Goal: Subscribe to service/newsletter

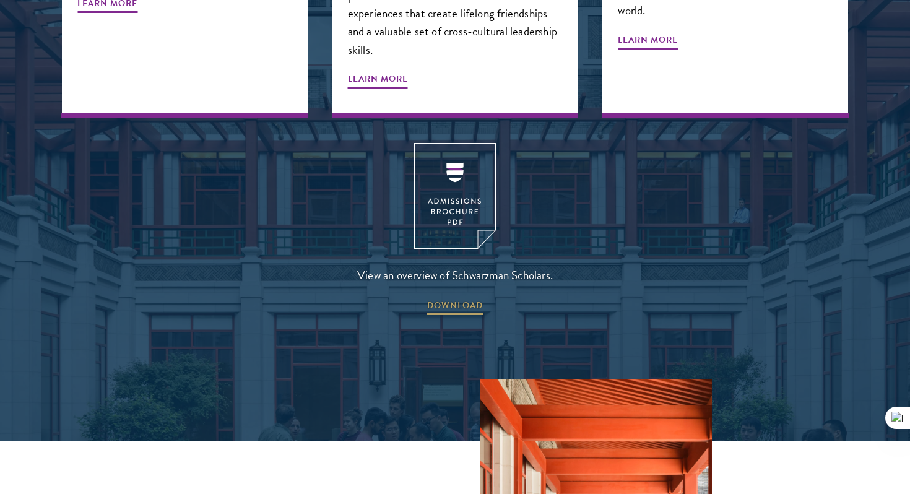
scroll to position [1672, 0]
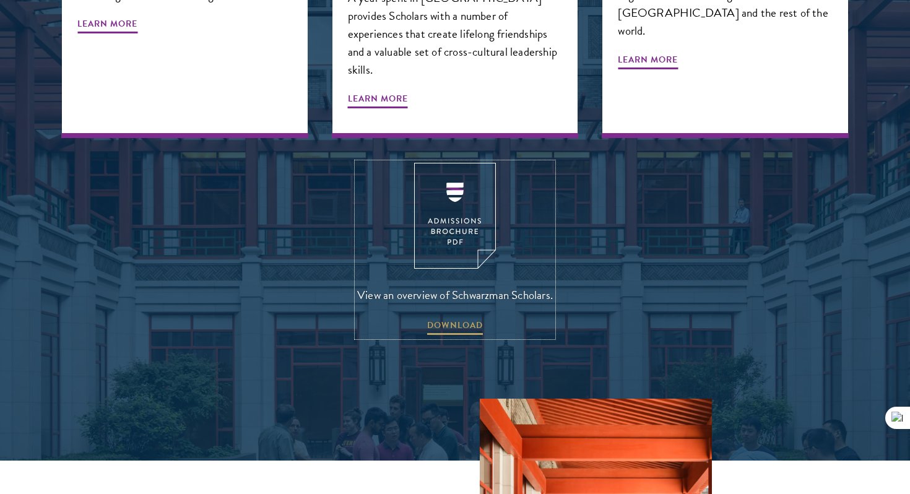
click at [465, 163] on img at bounding box center [455, 216] width 82 height 106
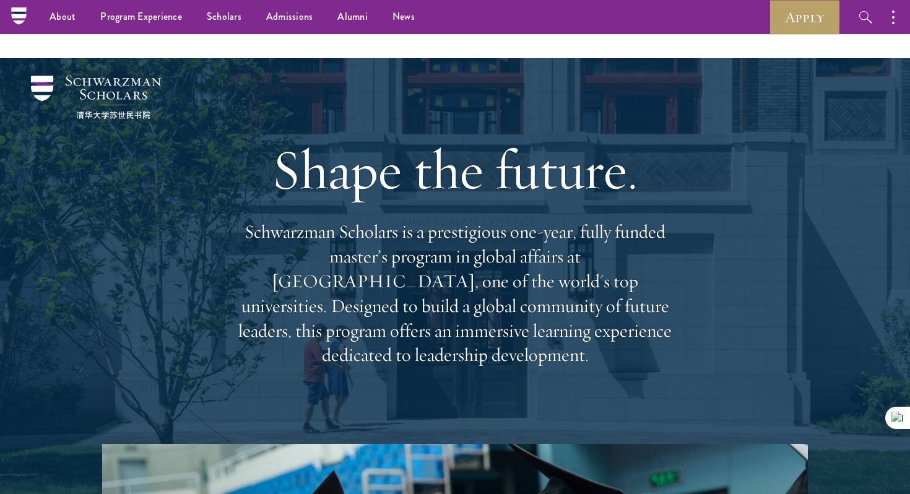
scroll to position [0, 0]
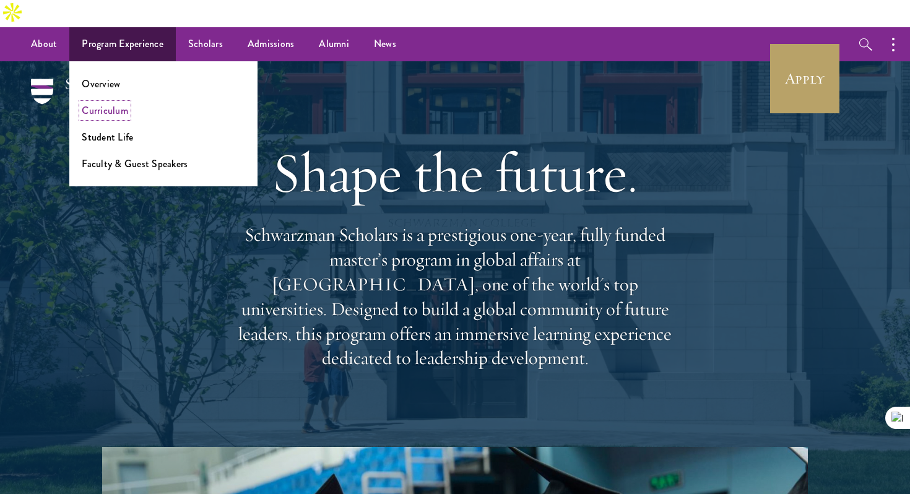
click at [108, 103] on link "Curriculum" at bounding box center [105, 110] width 46 height 14
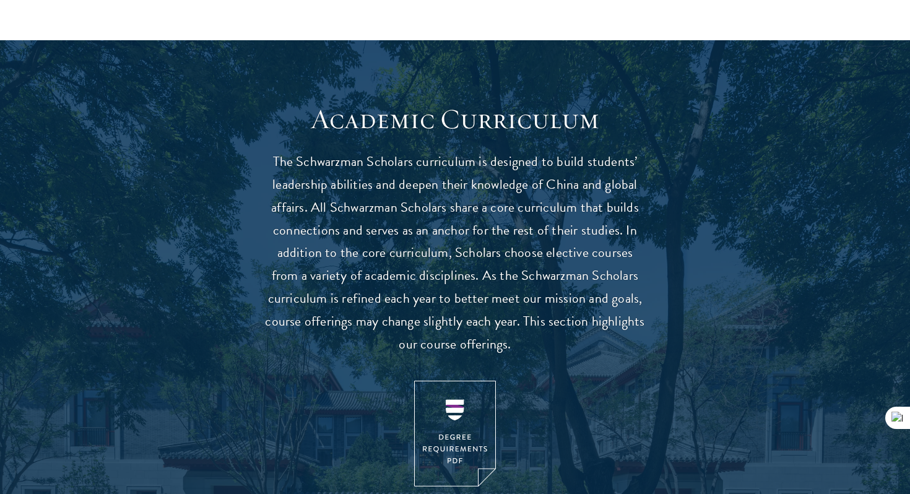
scroll to position [1176, 0]
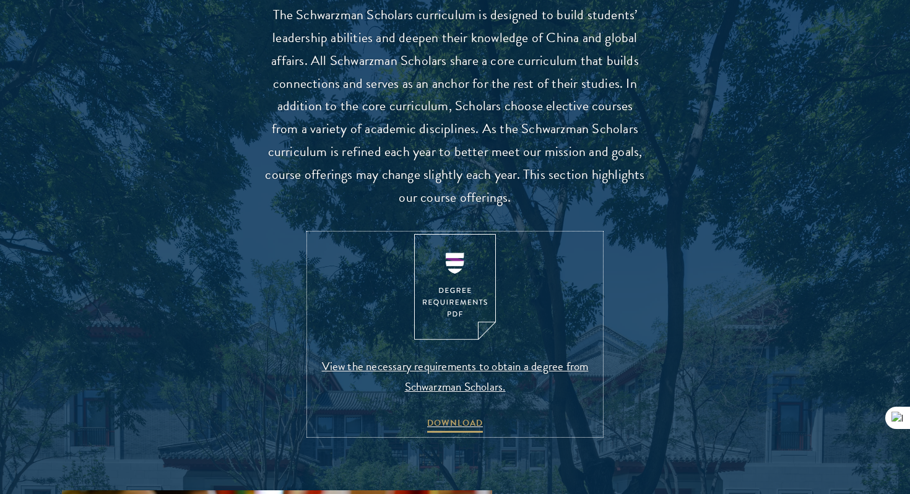
click at [461, 245] on img at bounding box center [455, 287] width 82 height 106
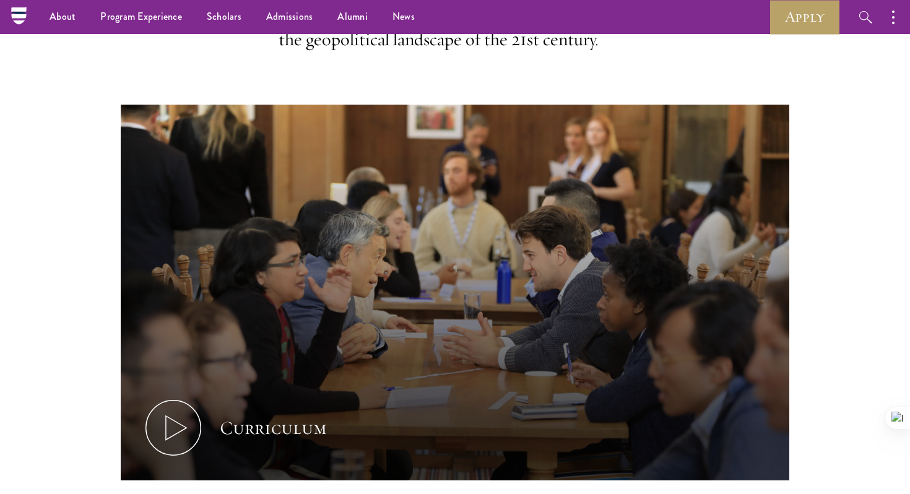
scroll to position [0, 0]
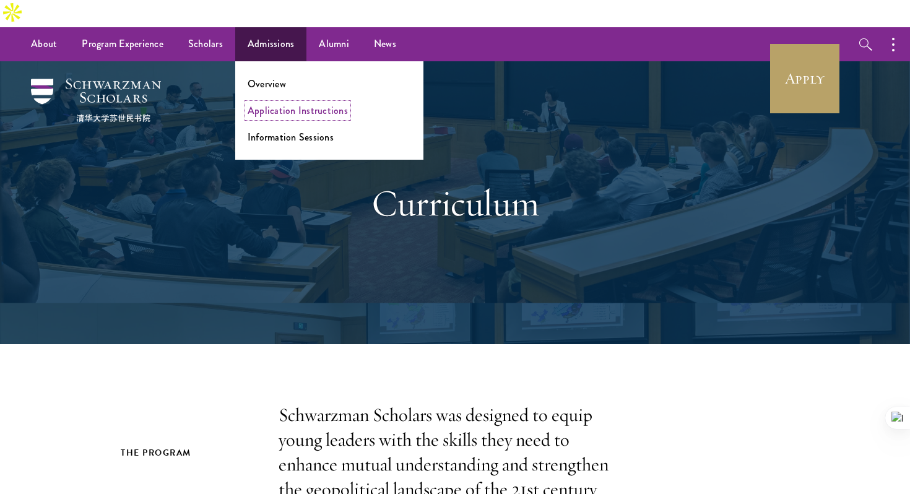
click at [271, 103] on link "Application Instructions" at bounding box center [298, 110] width 100 height 14
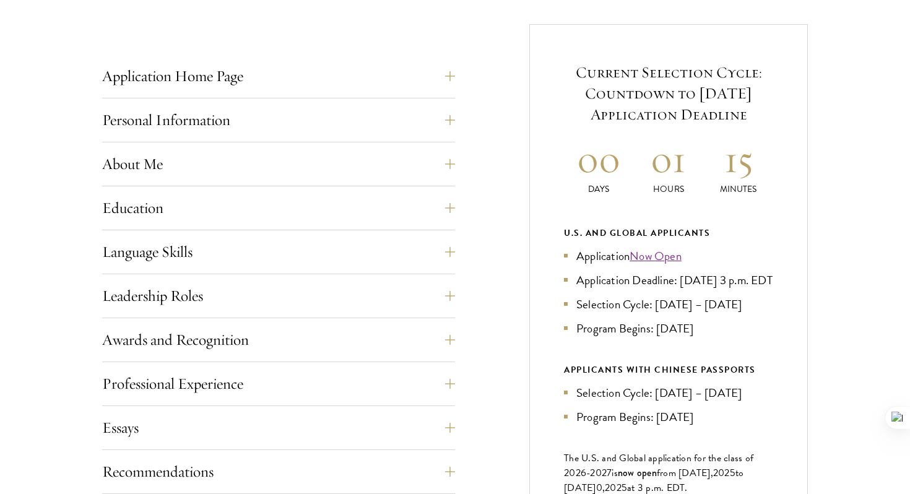
scroll to position [509, 0]
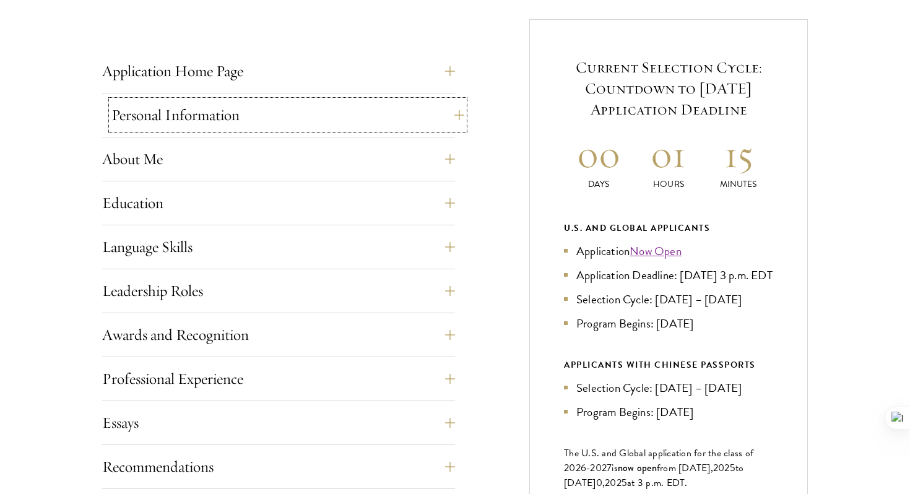
click at [288, 100] on button "Personal Information" at bounding box center [287, 115] width 353 height 30
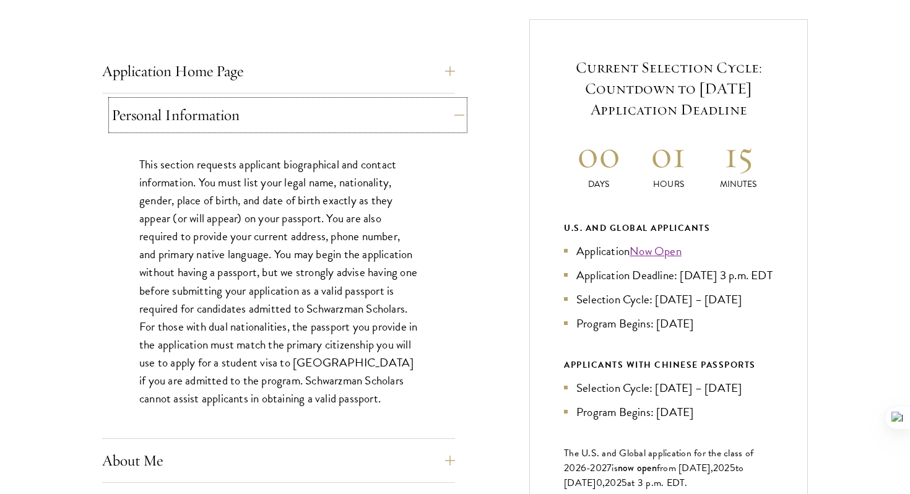
click at [288, 100] on button "Personal Information" at bounding box center [287, 115] width 353 height 30
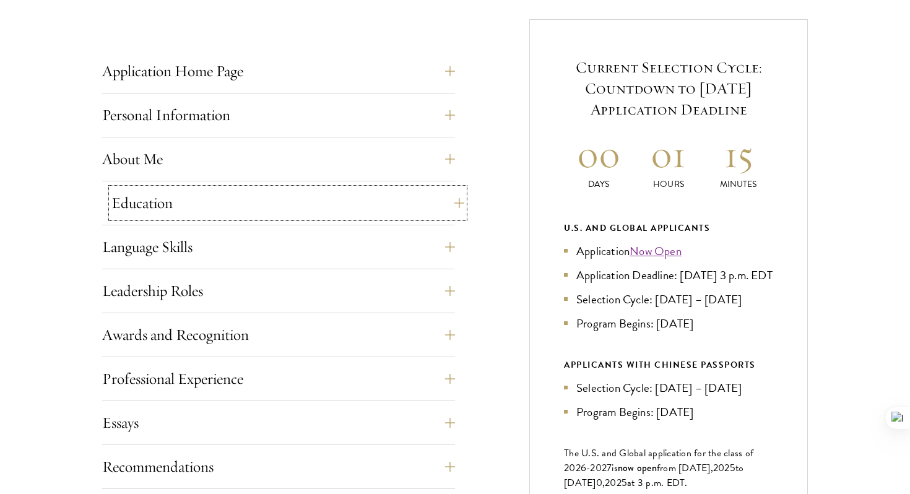
click at [255, 188] on button "Education" at bounding box center [287, 203] width 353 height 30
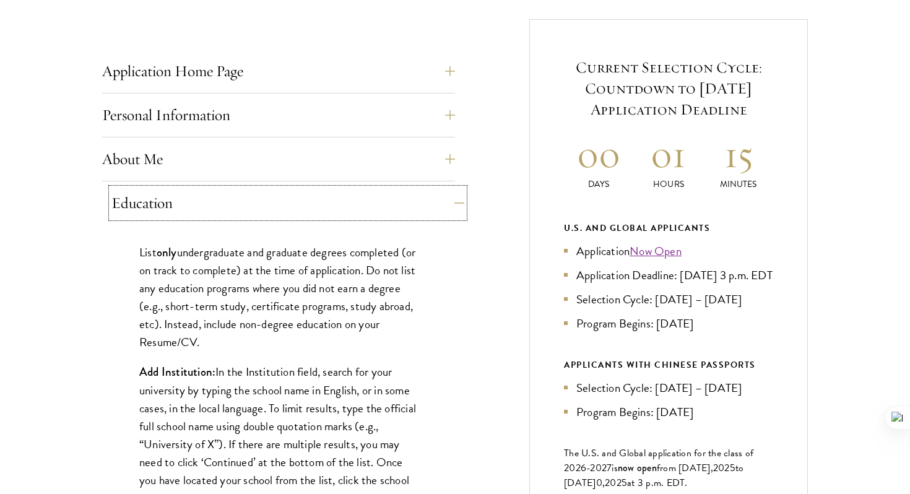
click at [255, 188] on button "Education" at bounding box center [287, 203] width 353 height 30
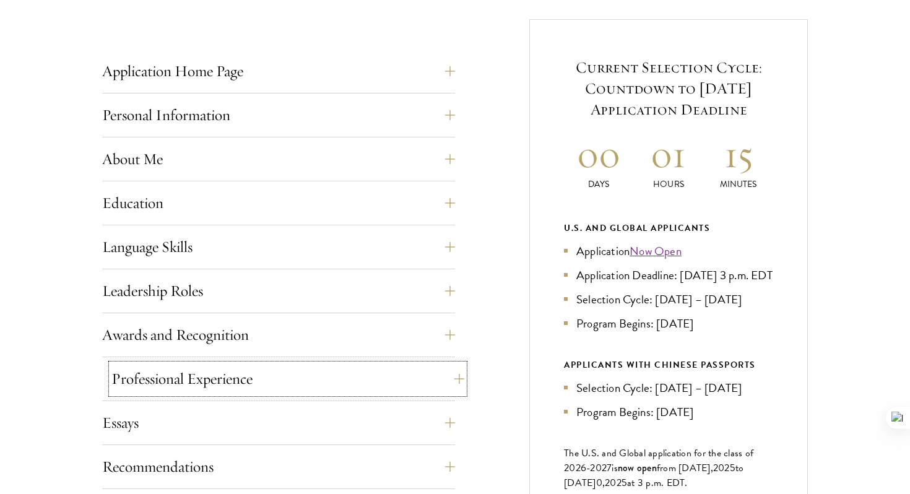
click at [252, 364] on button "Professional Experience" at bounding box center [287, 379] width 353 height 30
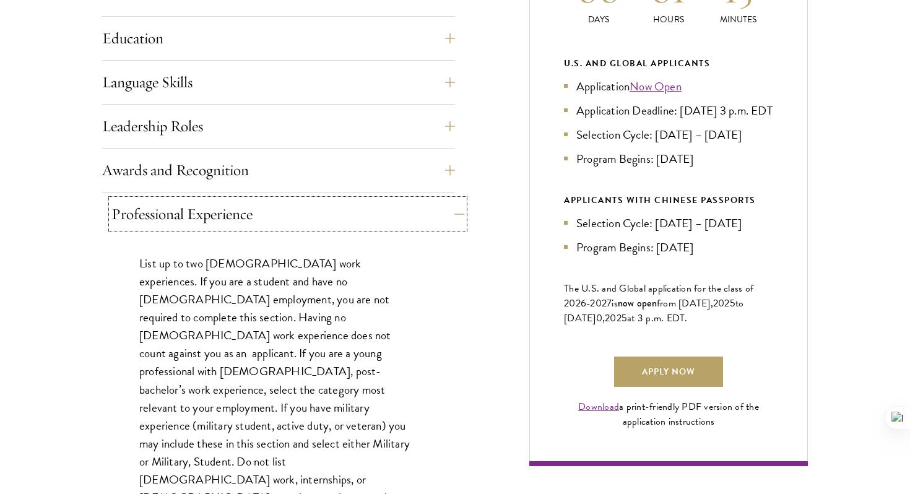
scroll to position [684, 0]
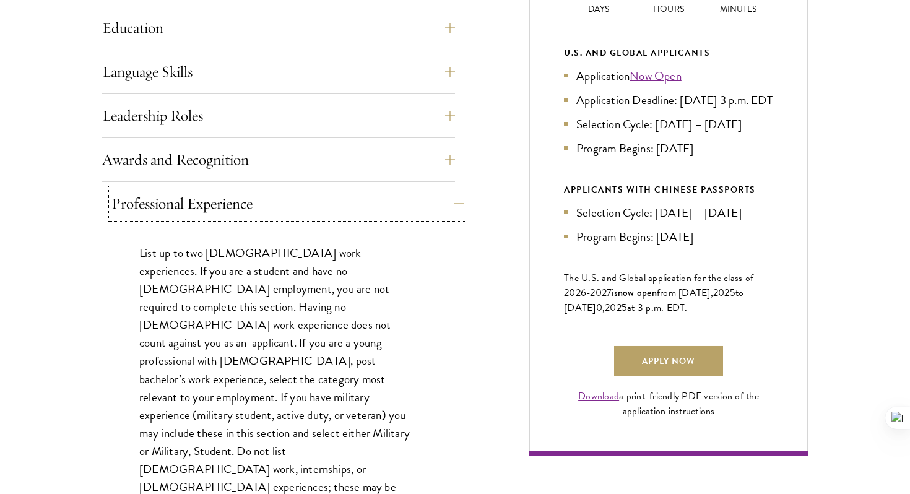
click at [244, 189] on button "Professional Experience" at bounding box center [287, 204] width 353 height 30
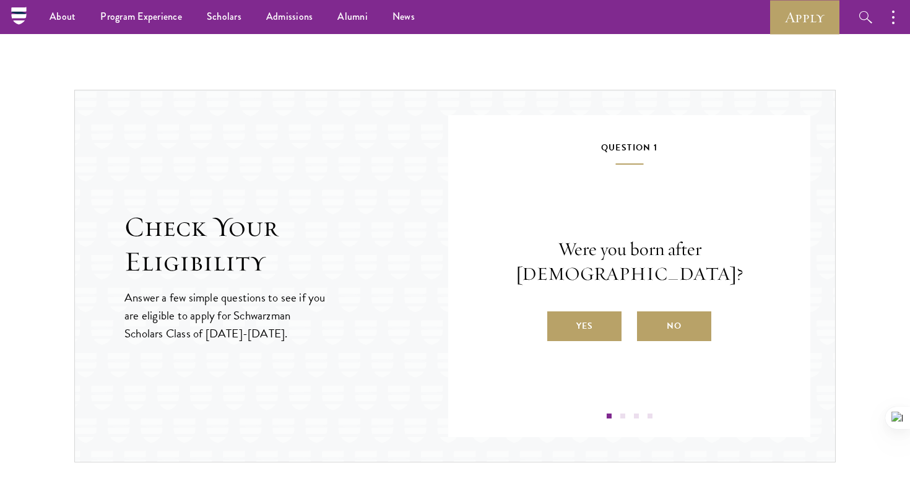
scroll to position [1234, 0]
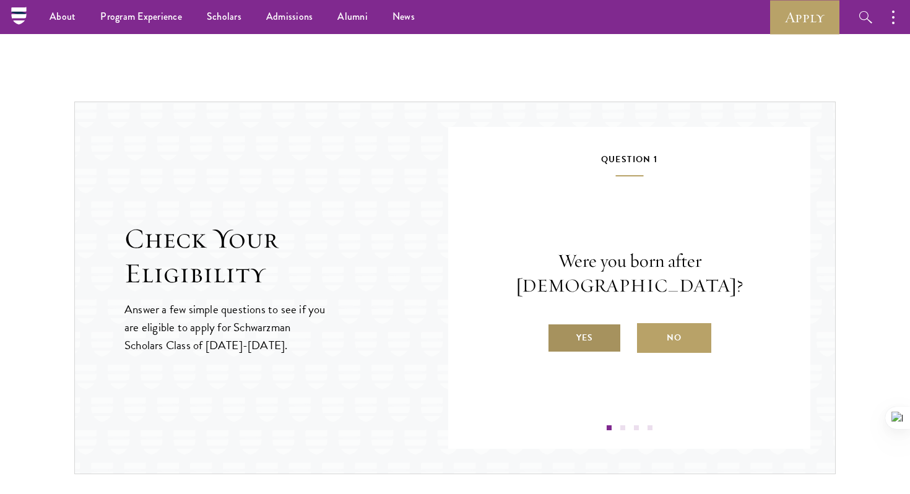
click at [580, 323] on label "Yes" at bounding box center [584, 338] width 74 height 30
click at [558, 324] on input "Yes" at bounding box center [552, 329] width 11 height 11
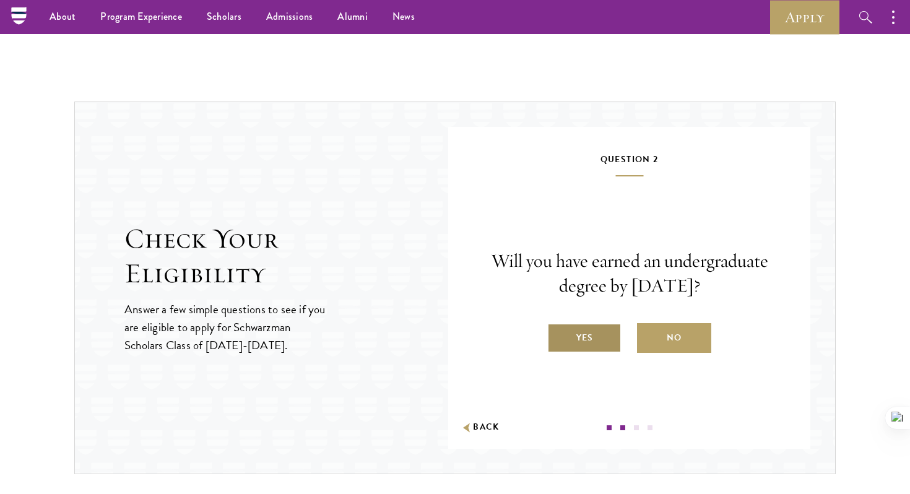
click at [579, 325] on label "Yes" at bounding box center [584, 338] width 74 height 30
click at [558, 325] on input "Yes" at bounding box center [552, 329] width 11 height 11
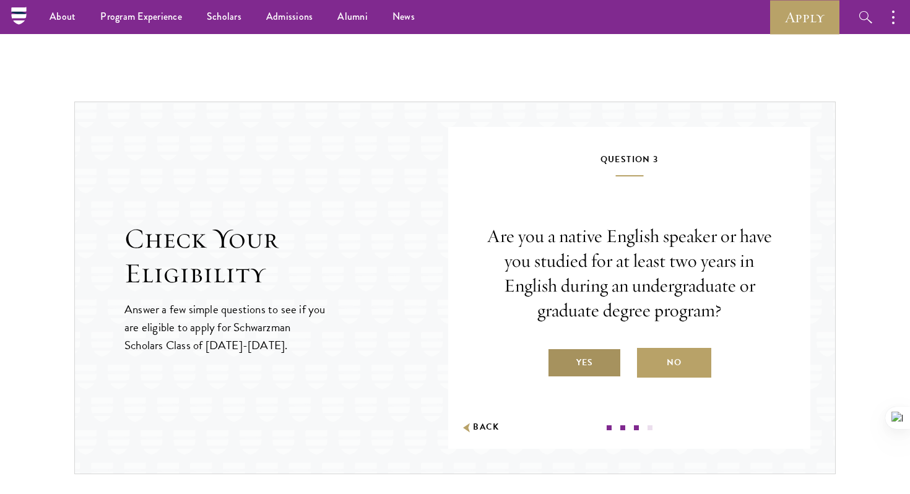
click at [579, 348] on label "Yes" at bounding box center [584, 363] width 74 height 30
click at [558, 349] on input "Yes" at bounding box center [552, 354] width 11 height 11
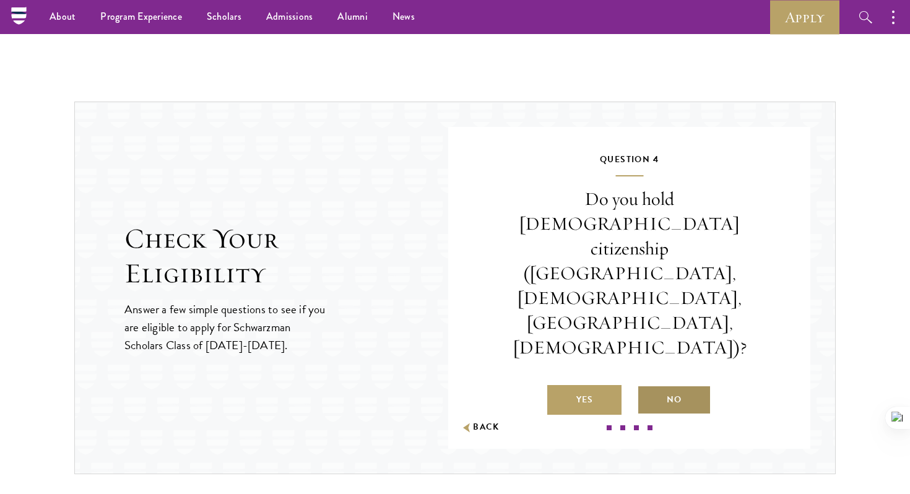
click at [658, 385] on label "No" at bounding box center [674, 400] width 74 height 30
click at [648, 386] on input "No" at bounding box center [642, 391] width 11 height 11
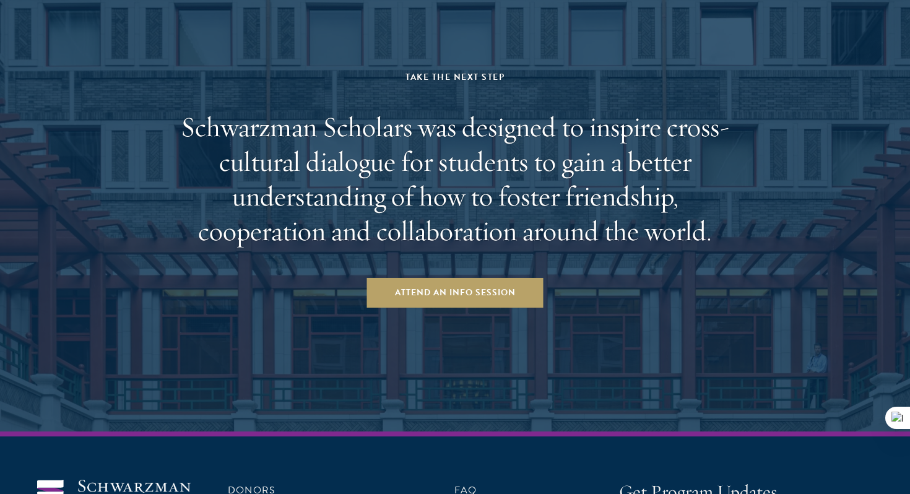
scroll to position [2289, 0]
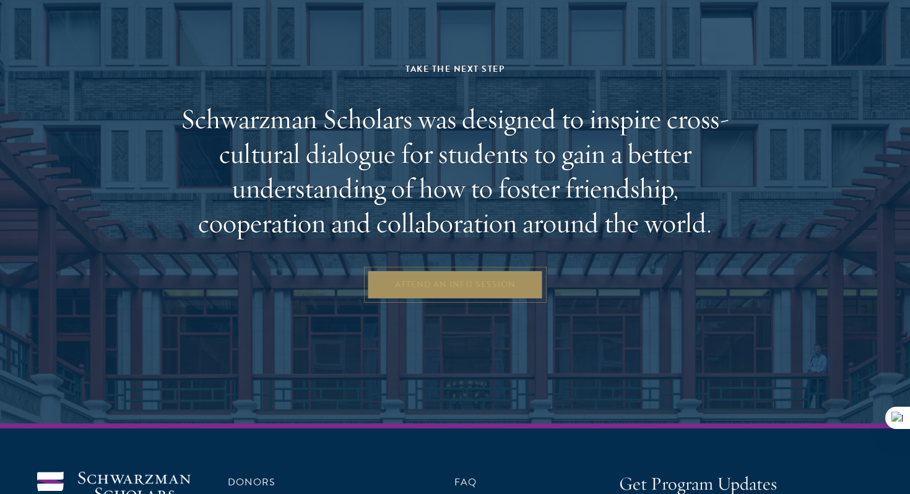
click at [466, 270] on link "Attend an Info Session" at bounding box center [455, 285] width 176 height 30
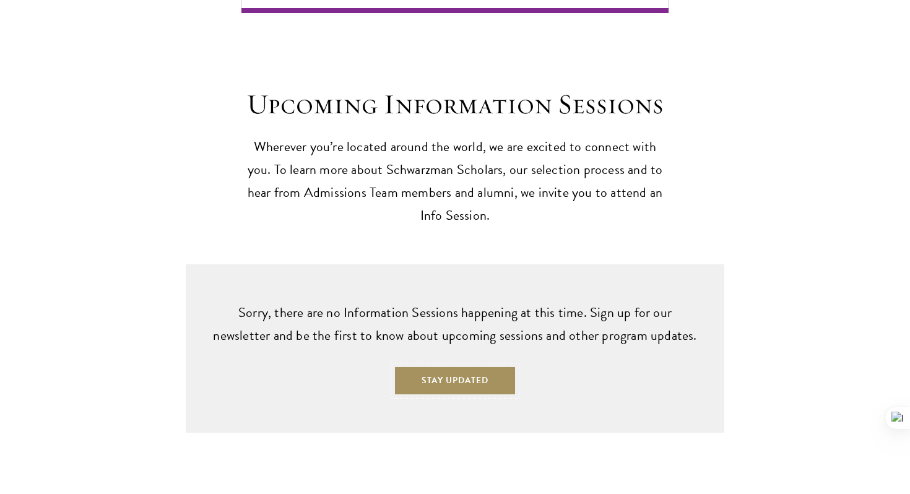
click at [438, 377] on button "Stay Updated" at bounding box center [455, 381] width 123 height 30
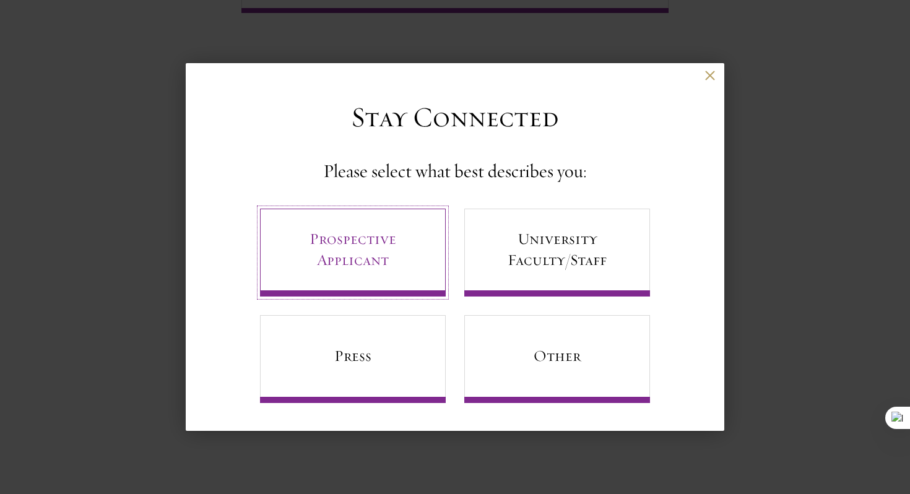
click at [405, 261] on link "Prospective Applicant" at bounding box center [353, 253] width 186 height 88
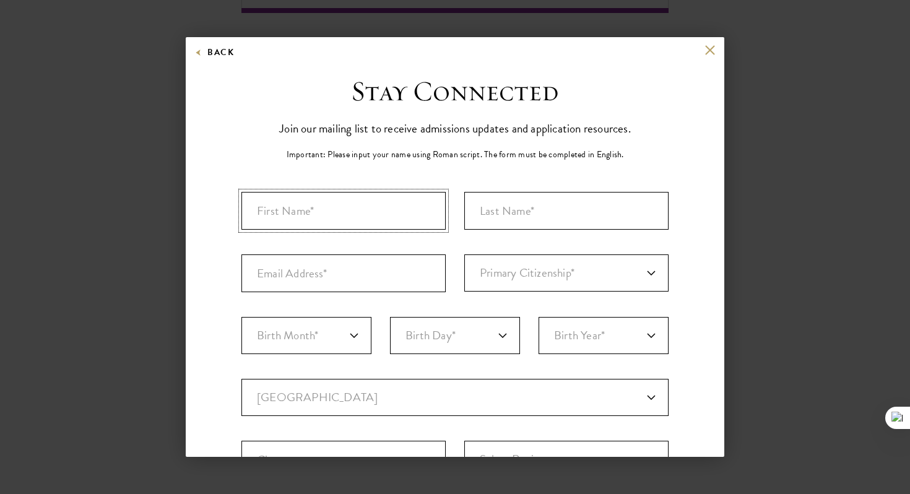
click at [363, 220] on input "First Name*" at bounding box center [343, 211] width 204 height 38
type input "Pankhuri"
type input "Bansal"
type input "pankhuribansal33@gmail.com"
select select "IN"
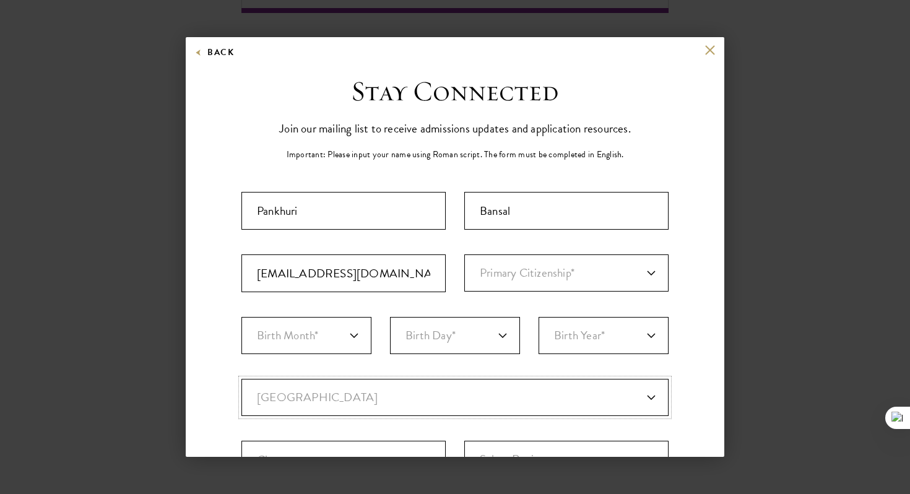
type input "Mumbai"
select select "Maharashtra"
click at [257, 278] on input "pankhuribansal33@gmail.com" at bounding box center [343, 273] width 204 height 38
click at [271, 330] on select "Birth Month* January February March April May June July August September Octobe…" at bounding box center [306, 335] width 130 height 37
select select "02"
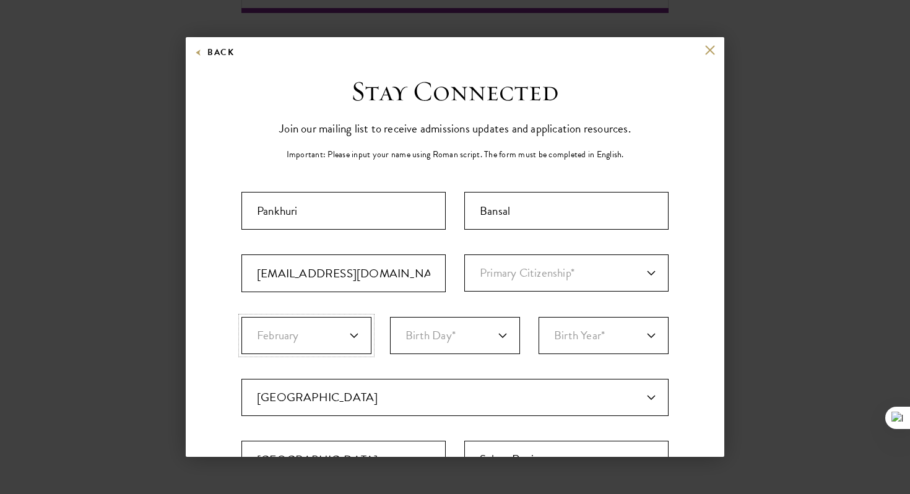
click at [241, 317] on select "Birth Month* January February March April May June July August September Octobe…" at bounding box center [306, 335] width 130 height 37
click at [434, 338] on select "Birth Day* 1 2 3 4 5 6 7 8 9 10 11 12 13 14 15 16 17 18 19 20 21 22 23 24 25 26…" at bounding box center [455, 335] width 130 height 37
select select "09"
click at [390, 317] on select "Birth Day* 1 2 3 4 5 6 7 8 9 10 11 12 13 14 15 16 17 18 19 20 21 22 23 24 25 26…" at bounding box center [455, 335] width 130 height 37
click at [618, 331] on select "Birth Year* 2025 2024 2023 2022 2021 2020 2019 2018 2017 2016 2015 2014 2013 20…" at bounding box center [603, 335] width 130 height 37
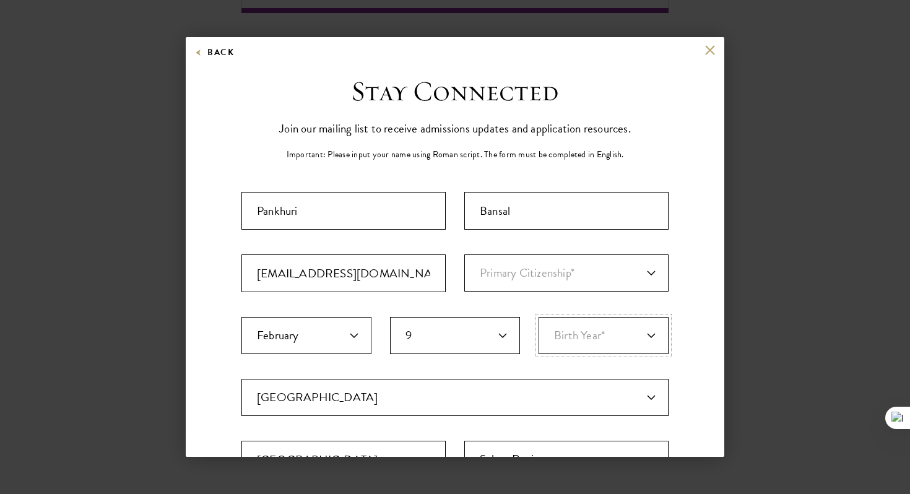
select select "2003"
click at [538, 317] on select "Birth Year* 2025 2024 2023 2022 2021 2020 2019 2018 2017 2016 2015 2014 2013 20…" at bounding box center [603, 335] width 130 height 37
click at [537, 266] on select "Primary Citizenship* Afghanistan Aland Islands Albania Algeria Andorra Angola A…" at bounding box center [566, 272] width 204 height 37
select select "IN"
click at [464, 254] on select "Primary Citizenship* Afghanistan Aland Islands Albania Algeria Andorra Angola A…" at bounding box center [566, 272] width 204 height 37
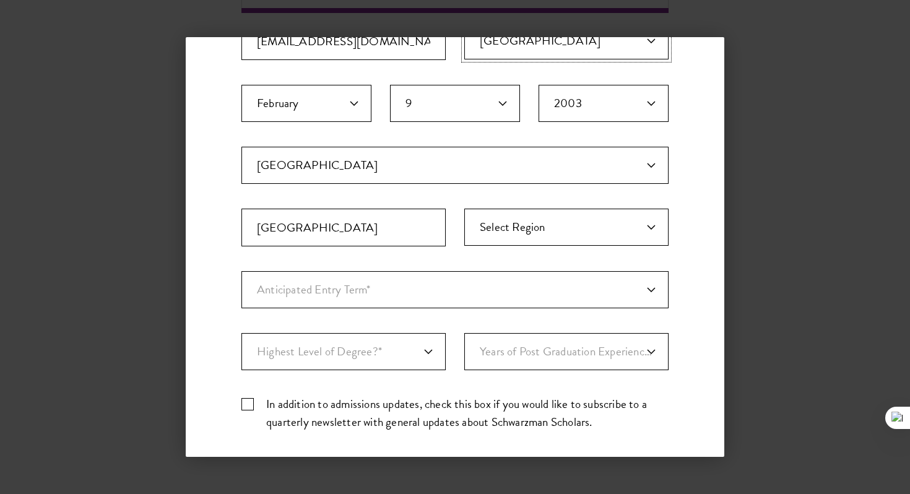
scroll to position [241, 0]
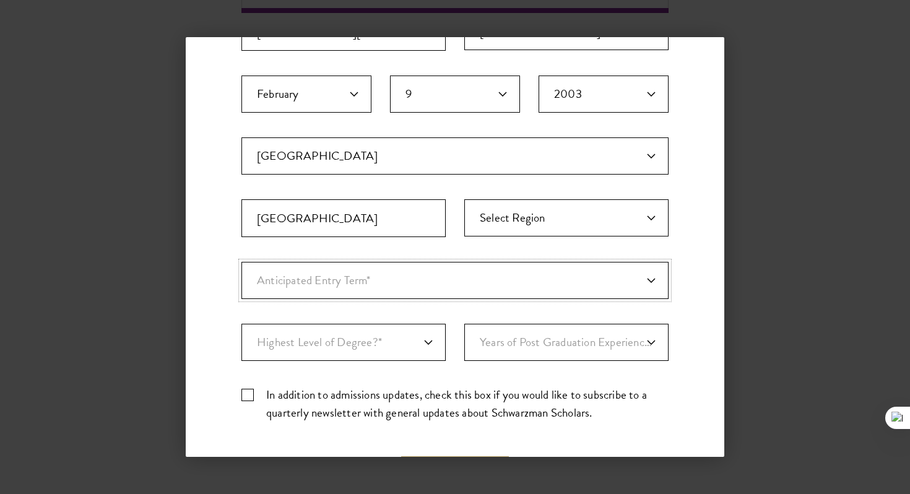
click at [410, 280] on select "Anticipated Entry Term* August 2026 (Application opens April 2025) Just Explori…" at bounding box center [454, 280] width 427 height 37
select select "a6790467-ebe7-4045-a56a-66c1cae98076"
click at [241, 262] on select "Anticipated Entry Term* August 2026 (Application opens April 2025) Just Explori…" at bounding box center [454, 280] width 427 height 37
click at [389, 332] on select "Highest Level of Degree?* PHD Bachelor's Master's Current Undergraduate Student" at bounding box center [343, 342] width 204 height 37
select select "baef124f-e103-44b1-8ca6-5d0669438e44"
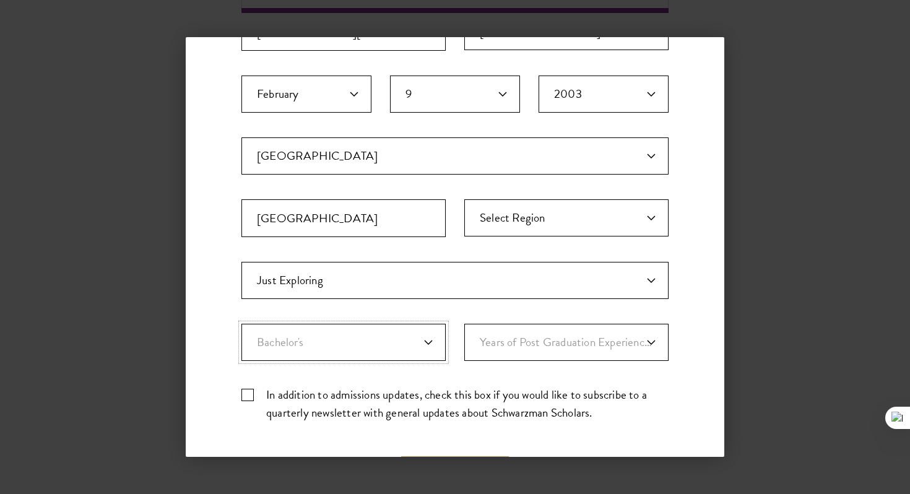
click at [241, 324] on select "Highest Level of Degree?* PHD Bachelor's Master's Current Undergraduate Student" at bounding box center [343, 342] width 204 height 37
click at [561, 353] on select "Years of Post Graduation Experience?* 1 2 3 4 5 6 7 8 9 10" at bounding box center [566, 342] width 204 height 37
select select "1"
click at [464, 324] on select "Years of Post Graduation Experience?* 1 2 3 4 5 6 7 8 9 10" at bounding box center [566, 342] width 204 height 37
click at [251, 397] on label "In addition to admissions updates, check this box if you would like to subscrib…" at bounding box center [454, 404] width 427 height 36
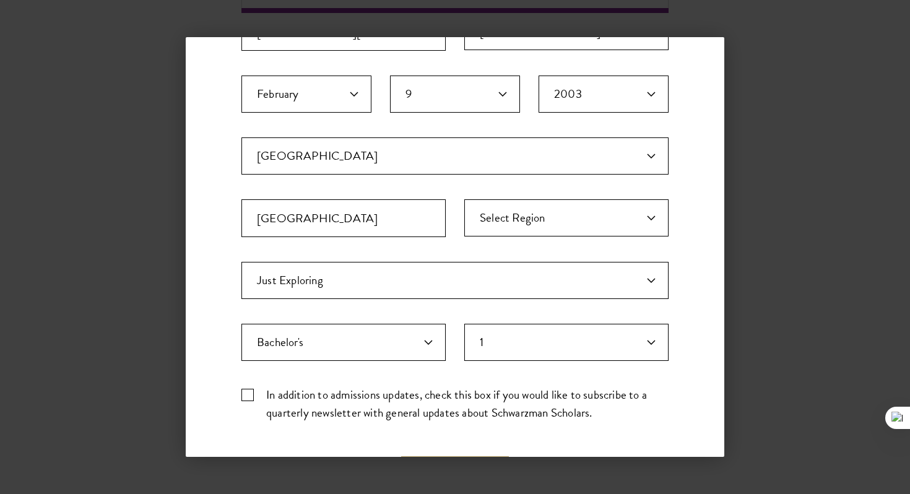
click at [251, 394] on input "In addition to admissions updates, check this box if you would like to subscrib…" at bounding box center [454, 390] width 427 height 8
checkbox input "true"
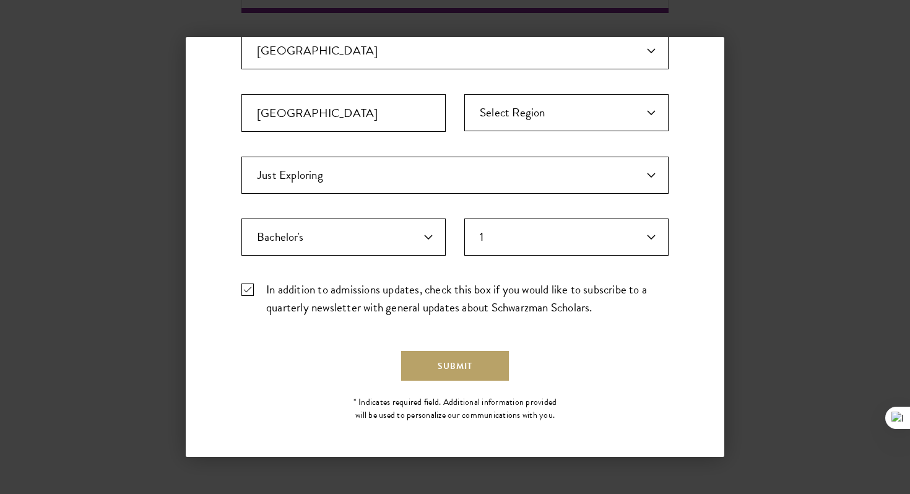
scroll to position [348, 0]
click at [499, 241] on select "Years of Post Graduation Experience?* 1 2 3 4 5 6 7 8 9 10" at bounding box center [566, 235] width 204 height 37
click at [464, 217] on select "Years of Post Graduation Experience?* 1 2 3 4 5 6 7 8 9 10" at bounding box center [566, 235] width 204 height 37
click at [562, 228] on select "Years of Post Graduation Experience?* 1 2 3 4 5 6 7 8 9 10" at bounding box center [566, 235] width 204 height 37
select select "1"
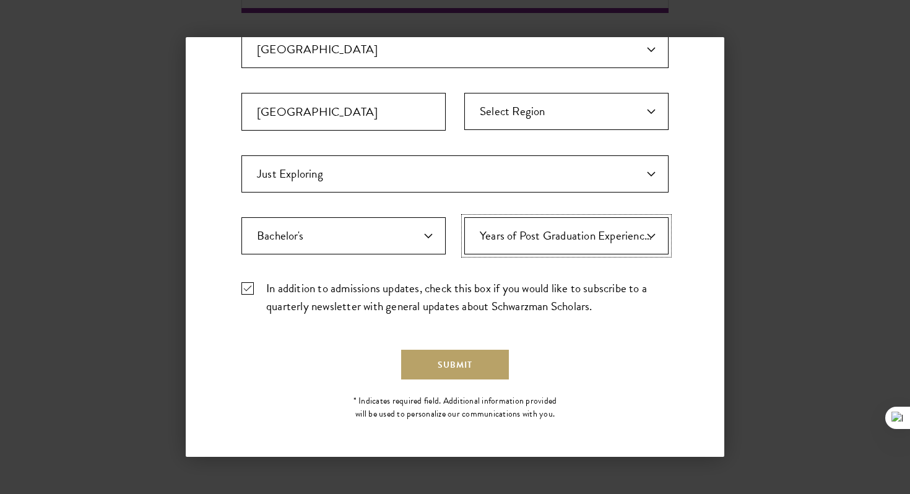
click at [464, 217] on select "Years of Post Graduation Experience?* 1 2 3 4 5 6 7 8 9 10" at bounding box center [566, 235] width 204 height 37
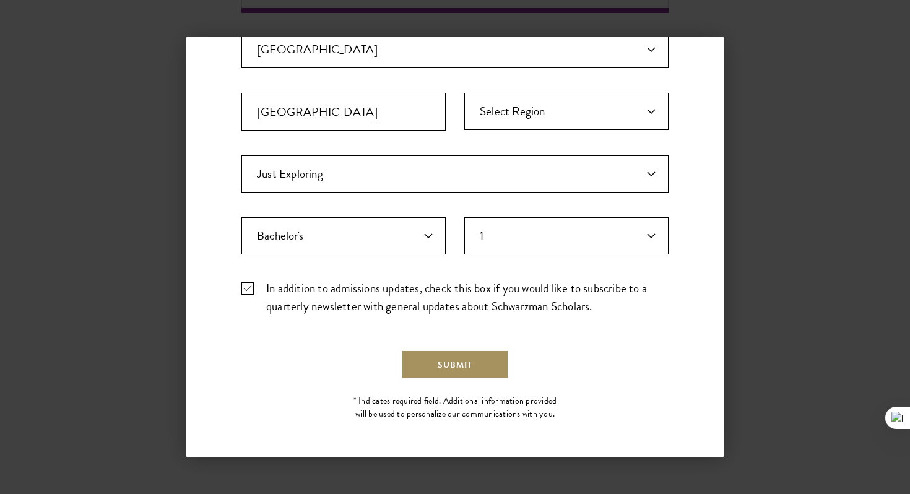
click at [430, 365] on button "Submit" at bounding box center [455, 365] width 108 height 30
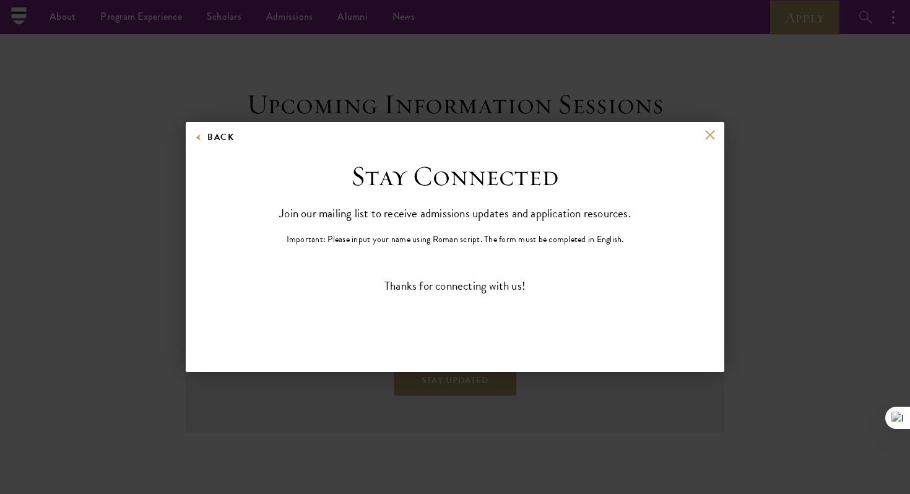
scroll to position [0, 0]
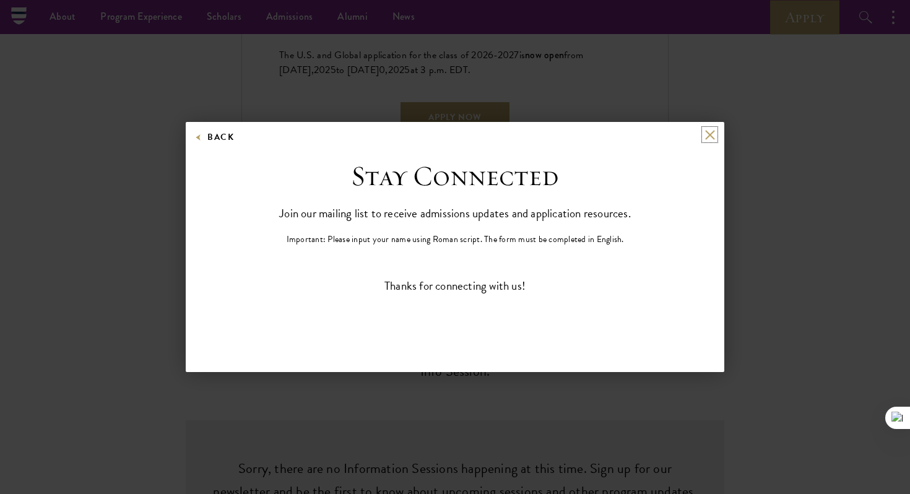
click at [712, 135] on button at bounding box center [709, 134] width 11 height 11
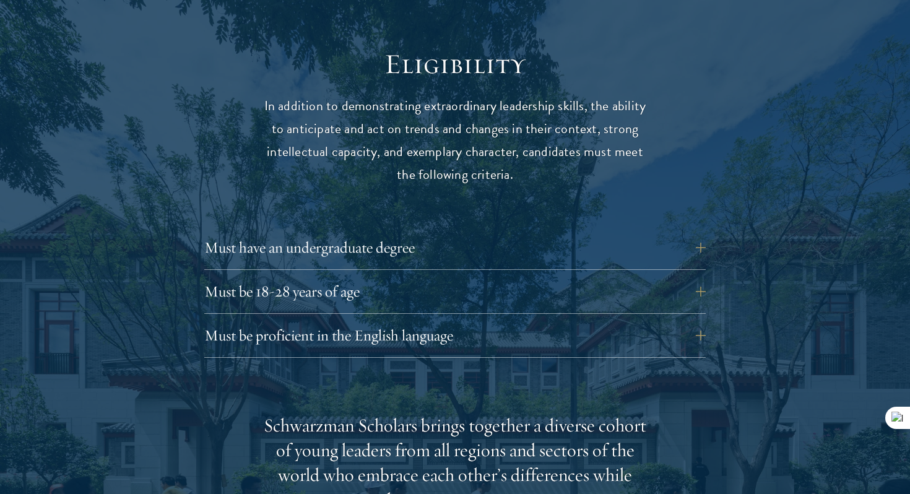
scroll to position [1647, 0]
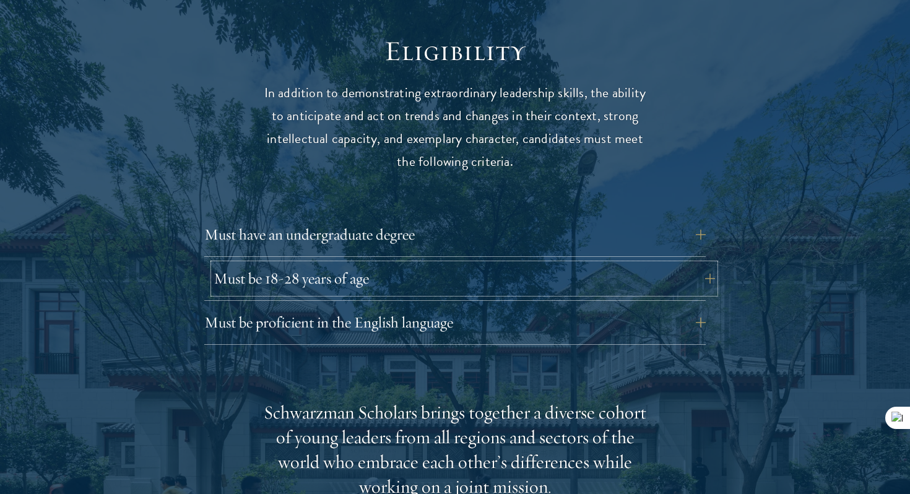
click at [542, 264] on button "Must be 18-28 years of age" at bounding box center [464, 279] width 501 height 30
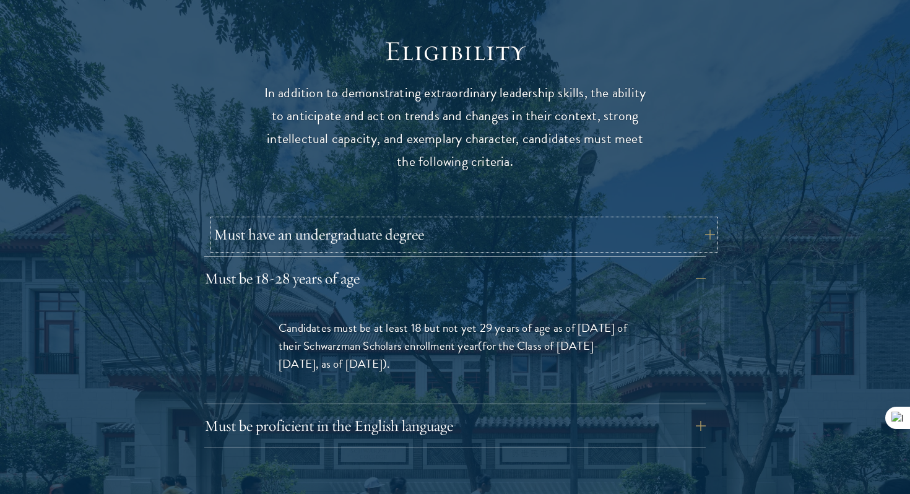
click at [554, 220] on button "Must have an undergraduate degree" at bounding box center [464, 235] width 501 height 30
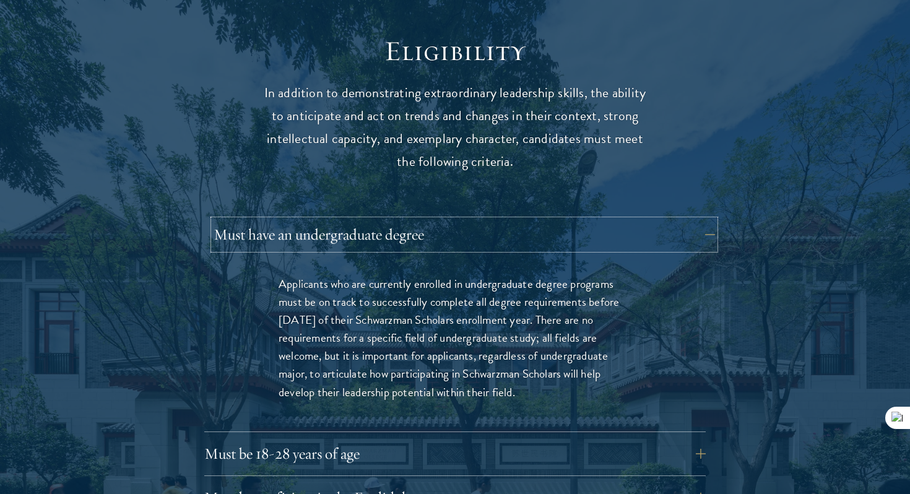
click at [554, 220] on button "Must have an undergraduate degree" at bounding box center [464, 235] width 501 height 30
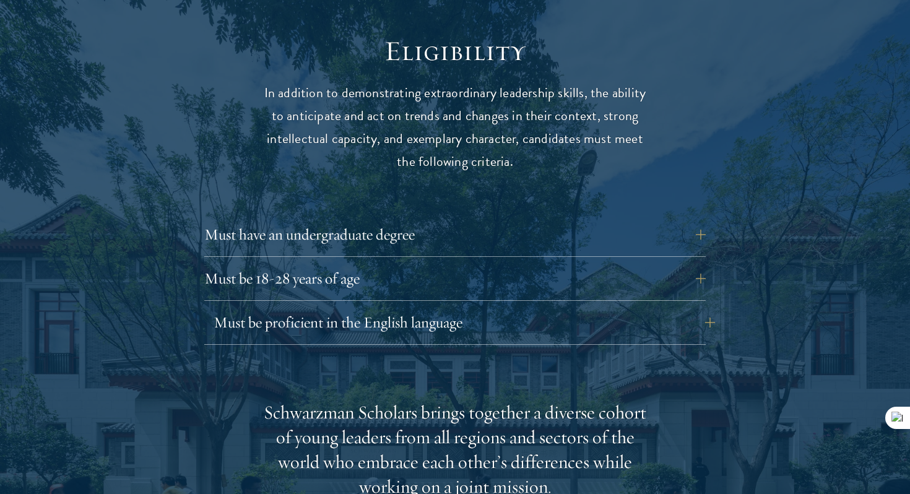
click at [399, 308] on button "Must be proficient in the English language" at bounding box center [464, 323] width 501 height 30
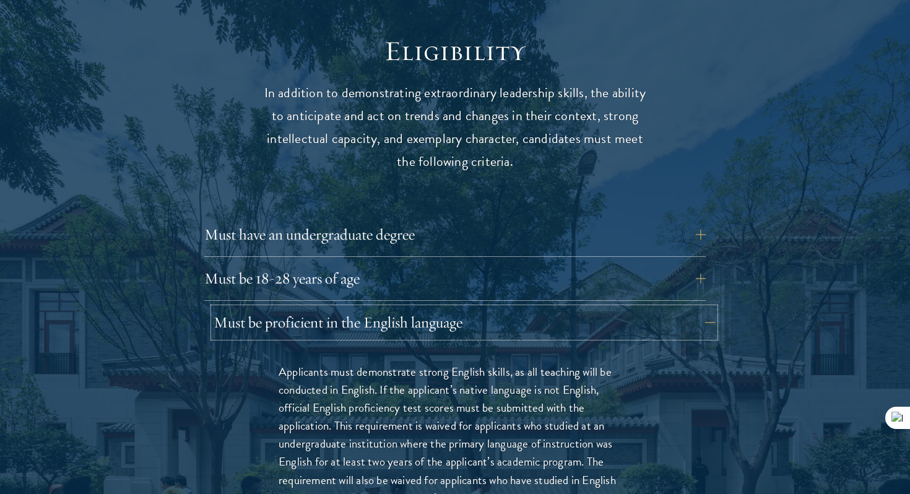
click at [399, 308] on button "Must be proficient in the English language" at bounding box center [464, 323] width 501 height 30
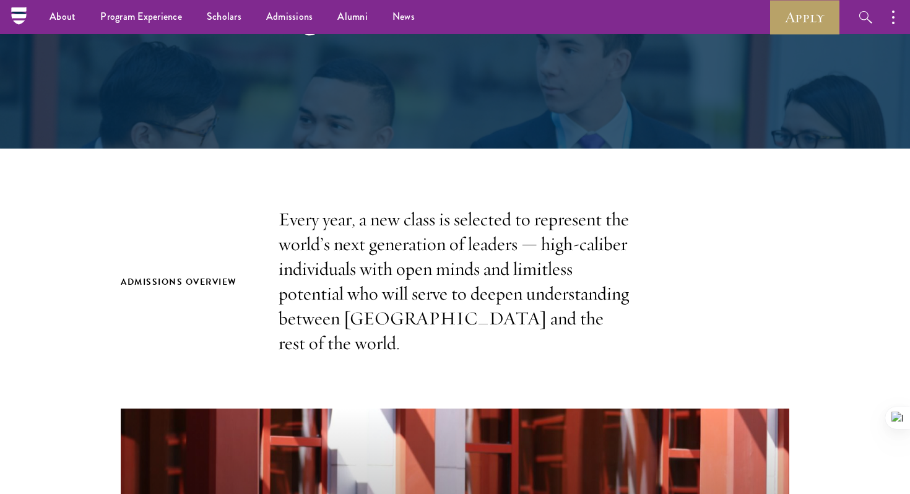
scroll to position [0, 0]
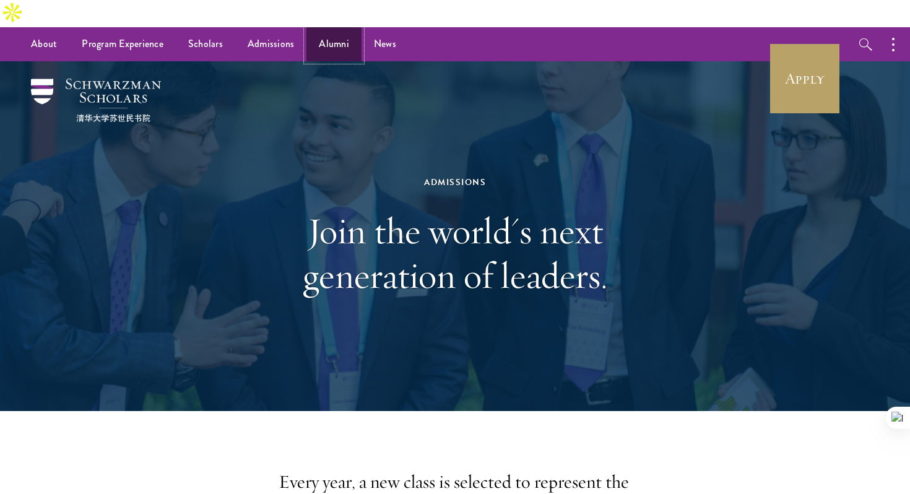
click at [331, 27] on link "Alumni" at bounding box center [333, 44] width 55 height 34
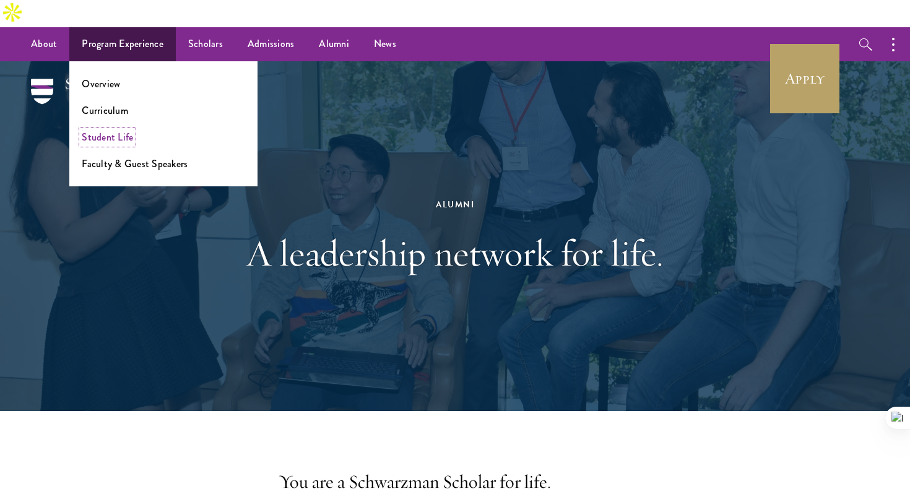
click at [113, 130] on link "Student Life" at bounding box center [107, 137] width 51 height 14
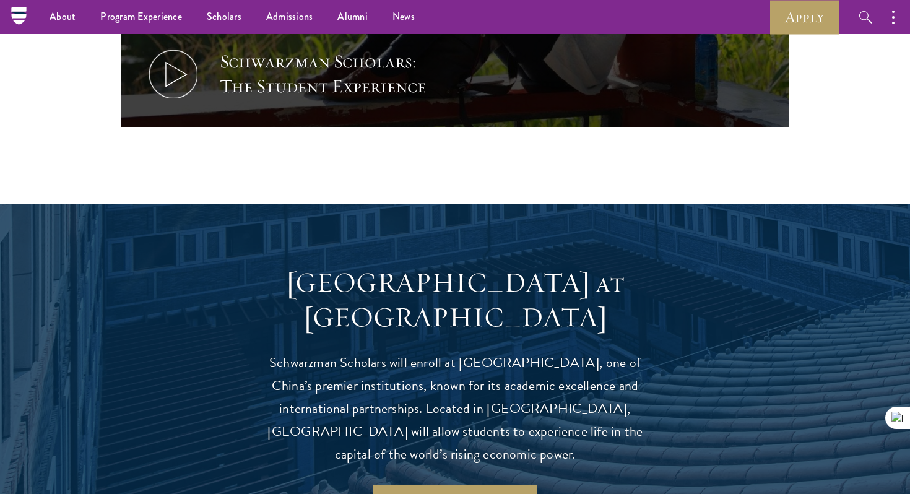
scroll to position [785, 0]
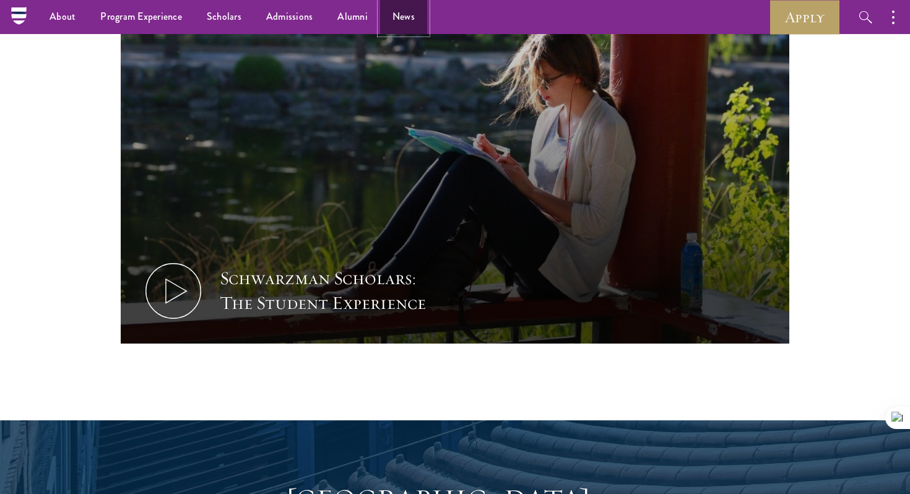
click at [400, 14] on link "News" at bounding box center [403, 17] width 47 height 34
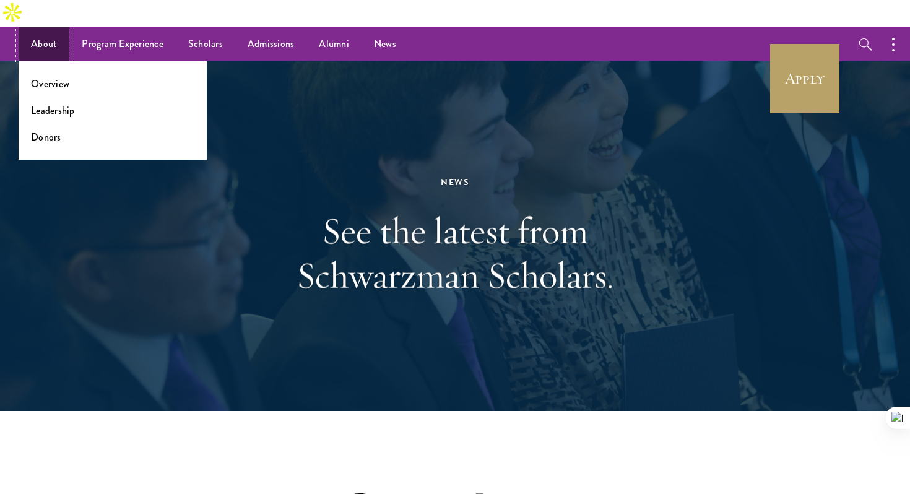
click at [54, 27] on link "About" at bounding box center [44, 44] width 51 height 34
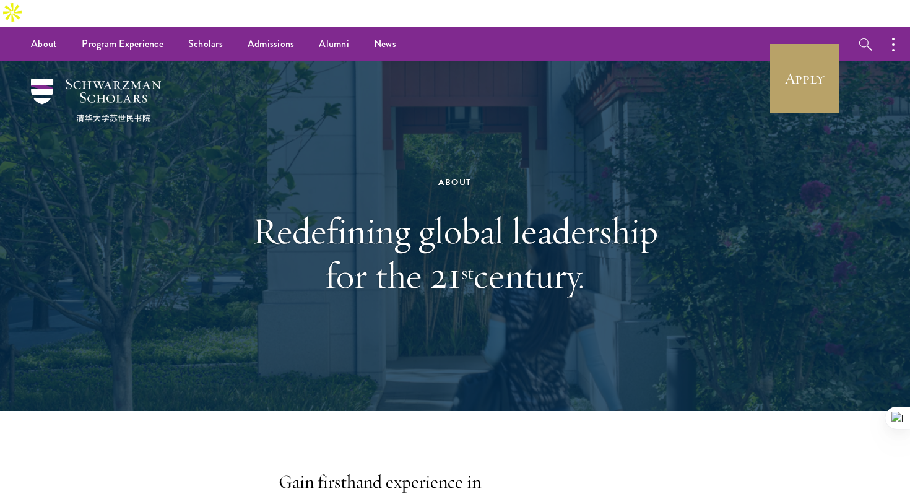
click at [89, 108] on div "About Redefining global leadership for the 21 st century." at bounding box center [455, 236] width 786 height 350
click at [113, 79] on img at bounding box center [96, 100] width 130 height 43
